Goal: Obtain resource: Download file/media

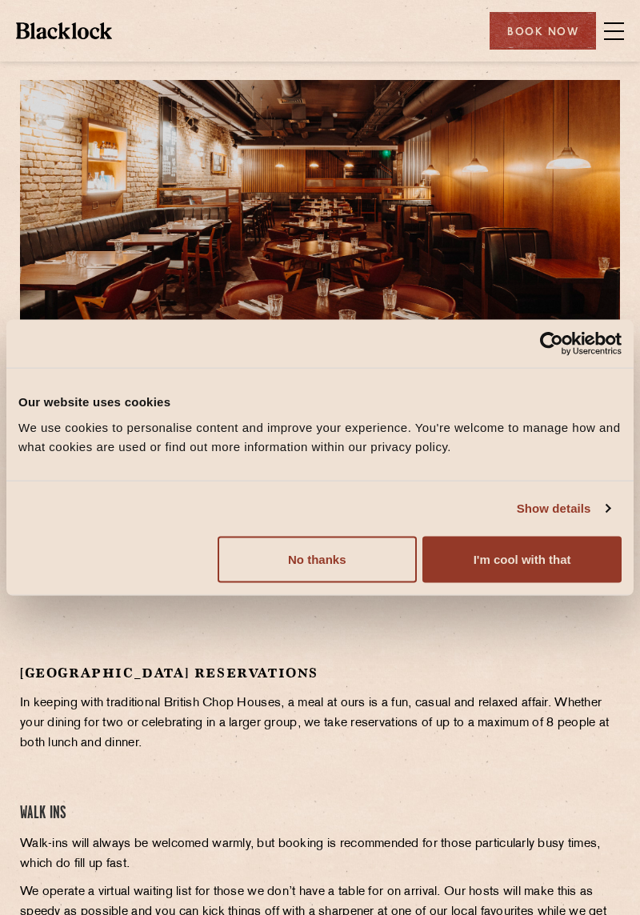
click at [542, 572] on button "I'm cool with that" at bounding box center [521, 559] width 199 height 46
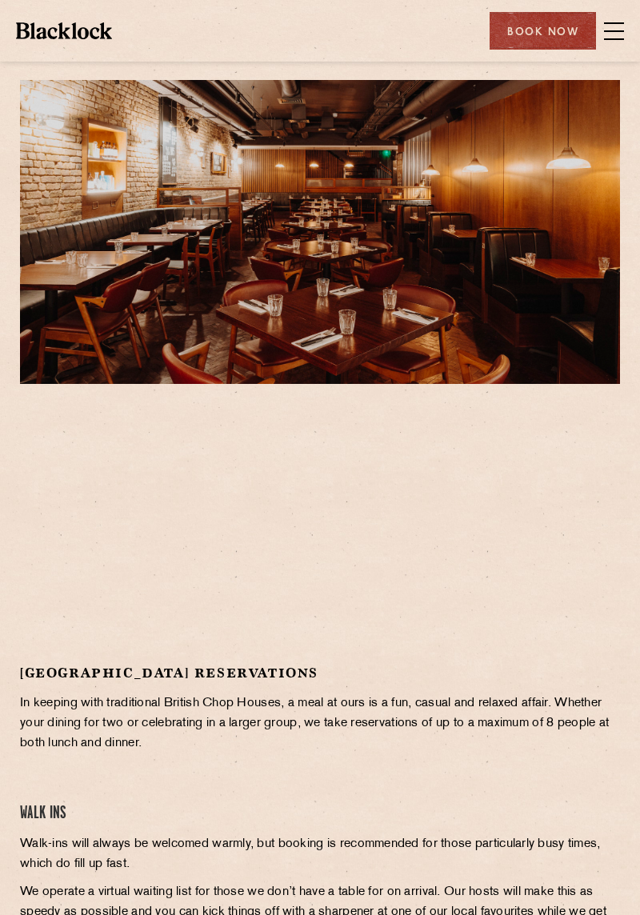
click at [609, 27] on span at bounding box center [614, 31] width 20 height 24
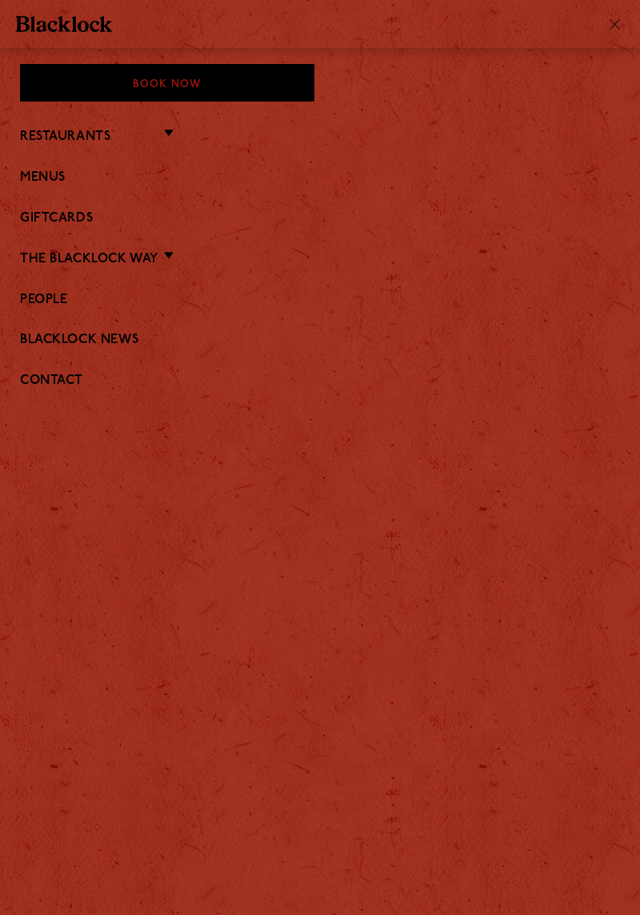
click at [56, 175] on link "Menus" at bounding box center [320, 177] width 600 height 15
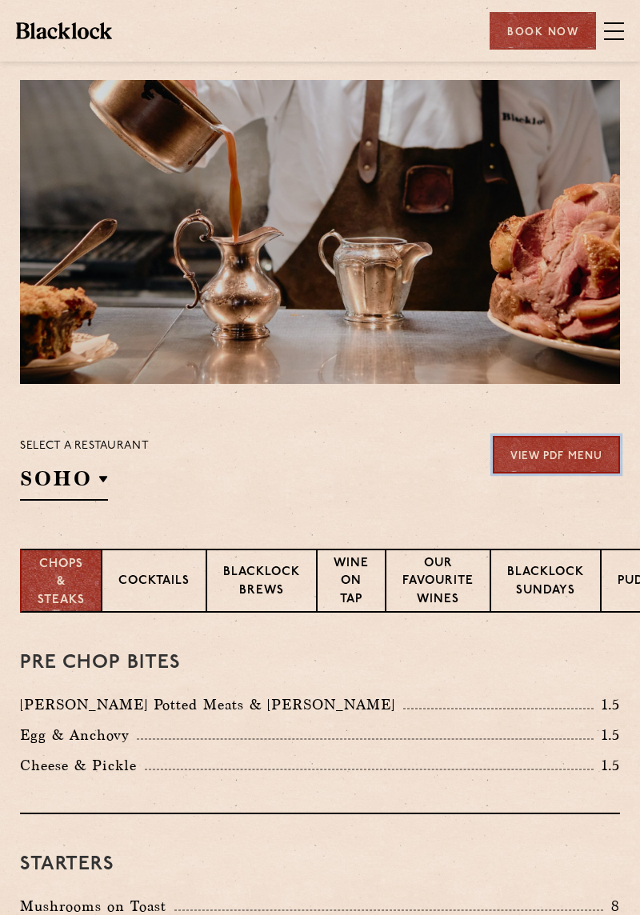
click at [552, 467] on link "View PDF Menu" at bounding box center [555, 455] width 127 height 38
